Goal: Complete application form: Complete application form

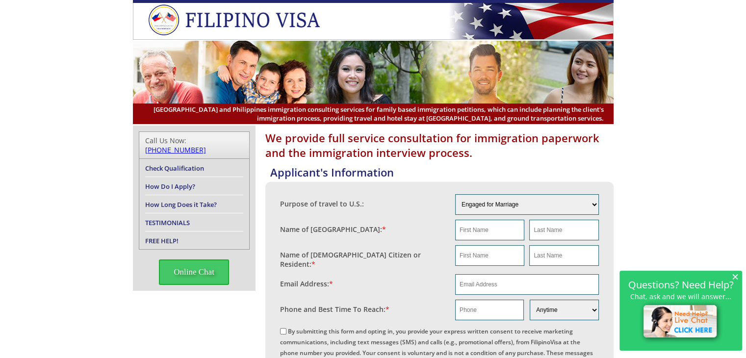
click at [734, 275] on span "×" at bounding box center [735, 276] width 7 height 8
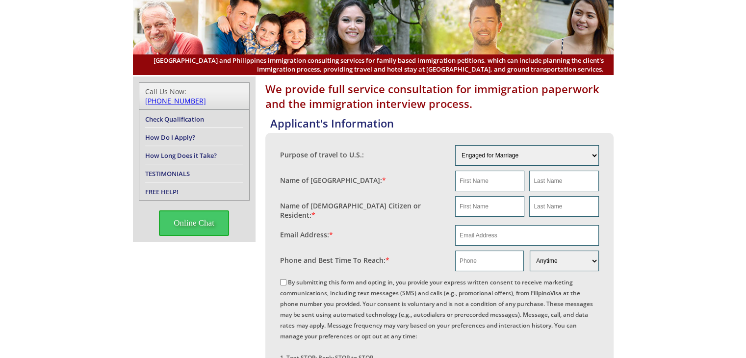
scroll to position [49, 0]
click at [594, 154] on select "Engaged for Marriage Already Married to [DEMOGRAPHIC_DATA] Citizen / Resident F…" at bounding box center [527, 155] width 144 height 21
select select "3"
click at [455, 145] on select "Engaged for Marriage Already Married to [DEMOGRAPHIC_DATA] Citizen / Resident F…" at bounding box center [527, 155] width 144 height 21
click at [461, 181] on input "text" at bounding box center [489, 181] width 69 height 21
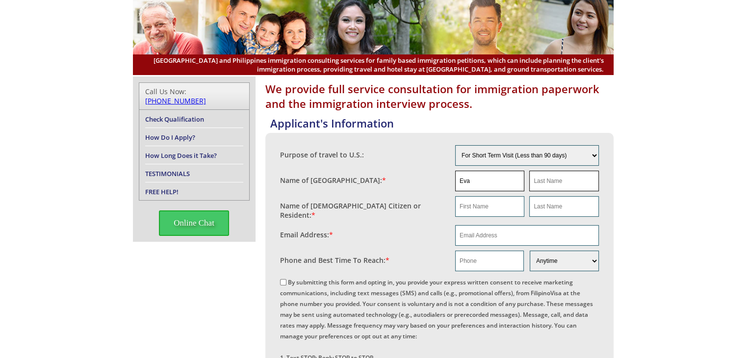
type input "Eva"
click at [536, 181] on input "text" at bounding box center [563, 181] width 69 height 21
type input "Payad"
click at [460, 230] on input "email" at bounding box center [527, 235] width 144 height 21
type input "[EMAIL_ADDRESS][DOMAIN_NAME]"
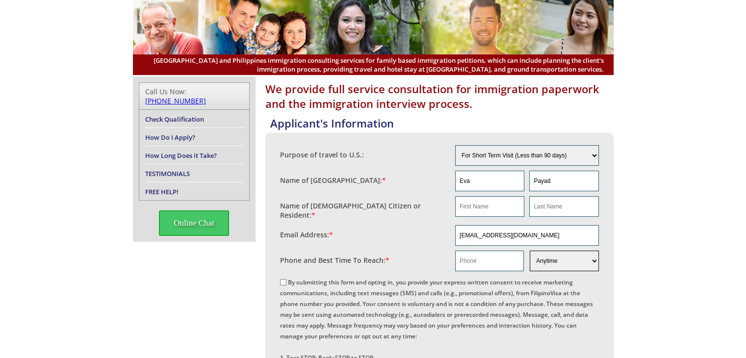
click at [592, 257] on select "Morning Afternoon Evening Weekend Anytime" at bounding box center [564, 261] width 69 height 21
click at [471, 179] on input "Eva" at bounding box center [489, 181] width 69 height 21
type input "E"
click at [549, 180] on input "Payad" at bounding box center [563, 181] width 69 height 21
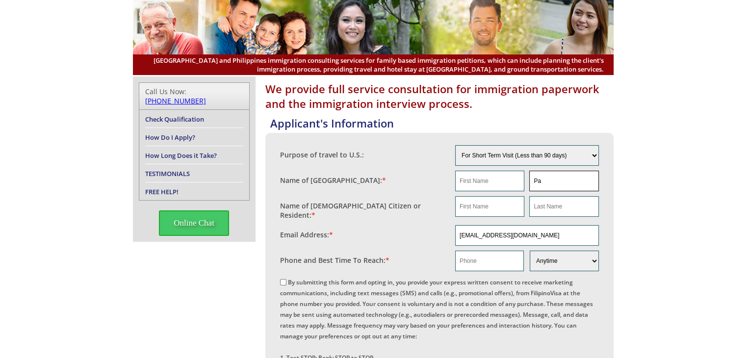
type input "P"
click at [528, 232] on input "[EMAIL_ADDRESS][DOMAIN_NAME]" at bounding box center [527, 235] width 144 height 21
type input "e"
click at [570, 154] on select "Engaged for Marriage Already Married to [DEMOGRAPHIC_DATA] Citizen / Resident F…" at bounding box center [527, 155] width 144 height 21
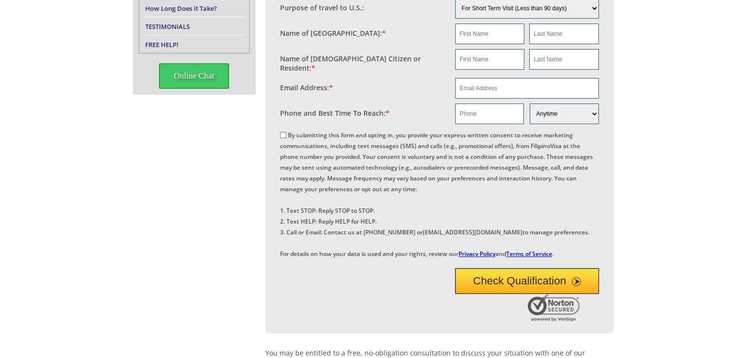
scroll to position [0, 0]
